Goal: Find specific page/section: Find specific page/section

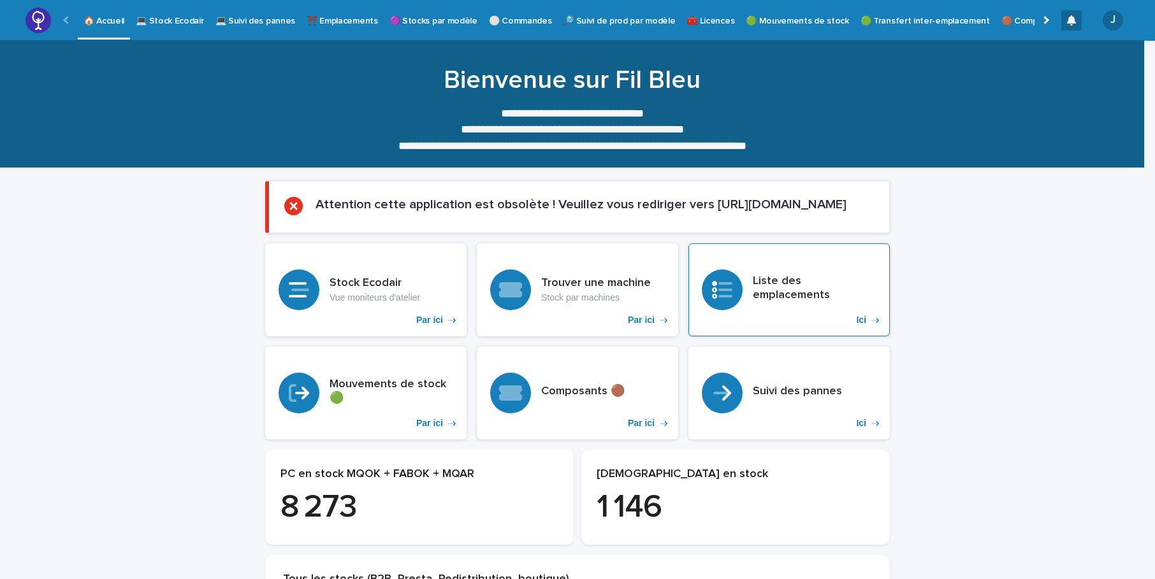
click at [790, 287] on h3 "Liste des emplacements" at bounding box center [815, 288] width 124 height 27
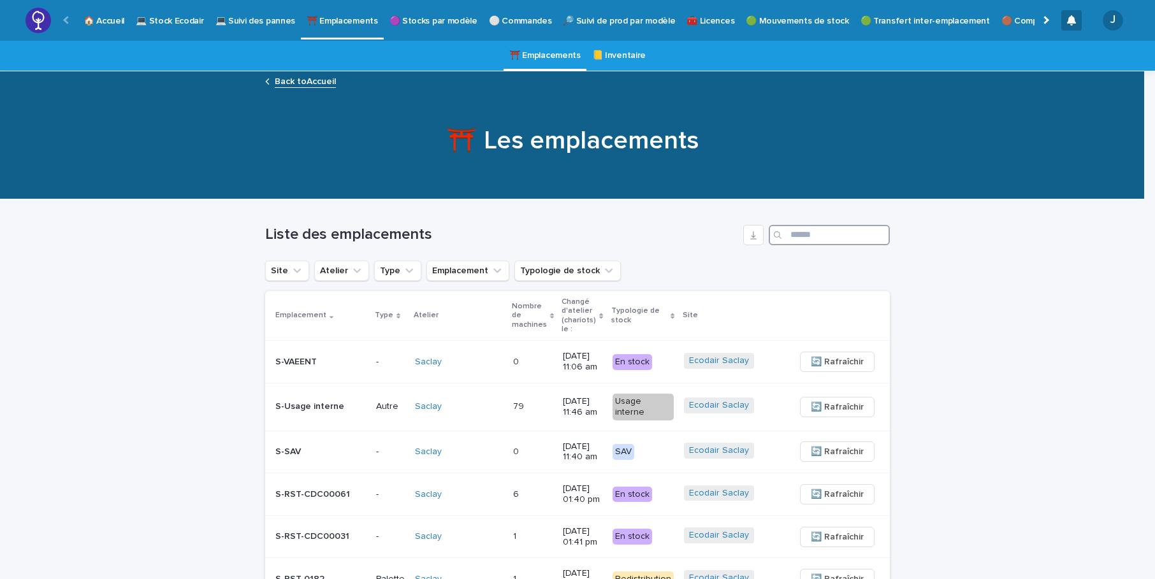
click at [808, 231] on input "Search" at bounding box center [829, 235] width 121 height 20
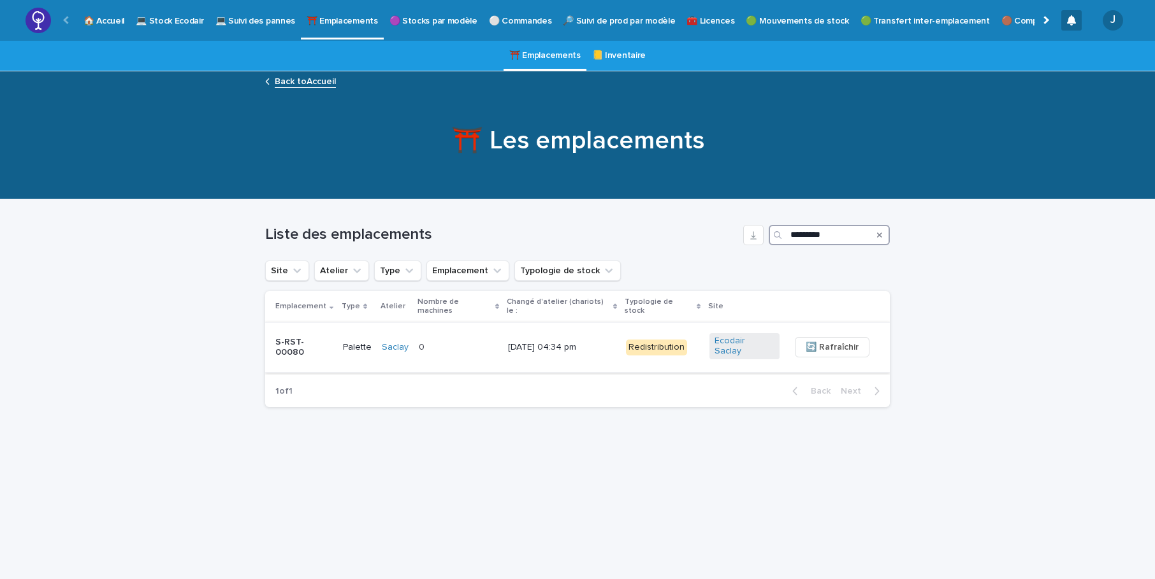
type input "*********"
click at [310, 337] on p "S-RST-00080" at bounding box center [303, 348] width 57 height 22
